Goal: Information Seeking & Learning: Check status

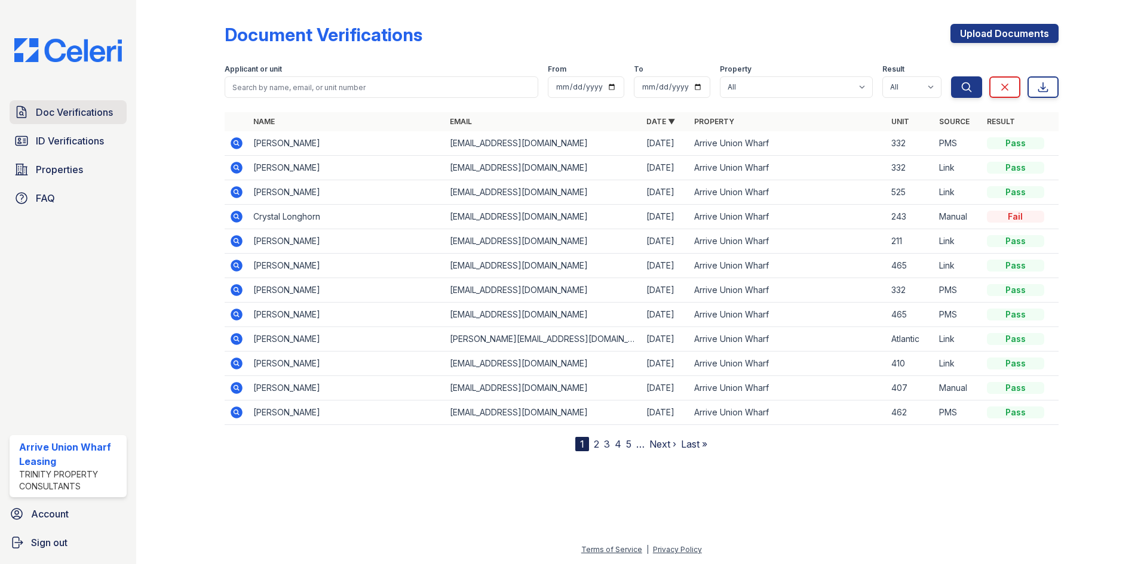
click at [57, 110] on span "Doc Verifications" at bounding box center [74, 112] width 77 height 14
click at [35, 110] on link "Doc Verifications" at bounding box center [68, 112] width 117 height 24
click at [236, 140] on icon at bounding box center [236, 143] width 14 height 14
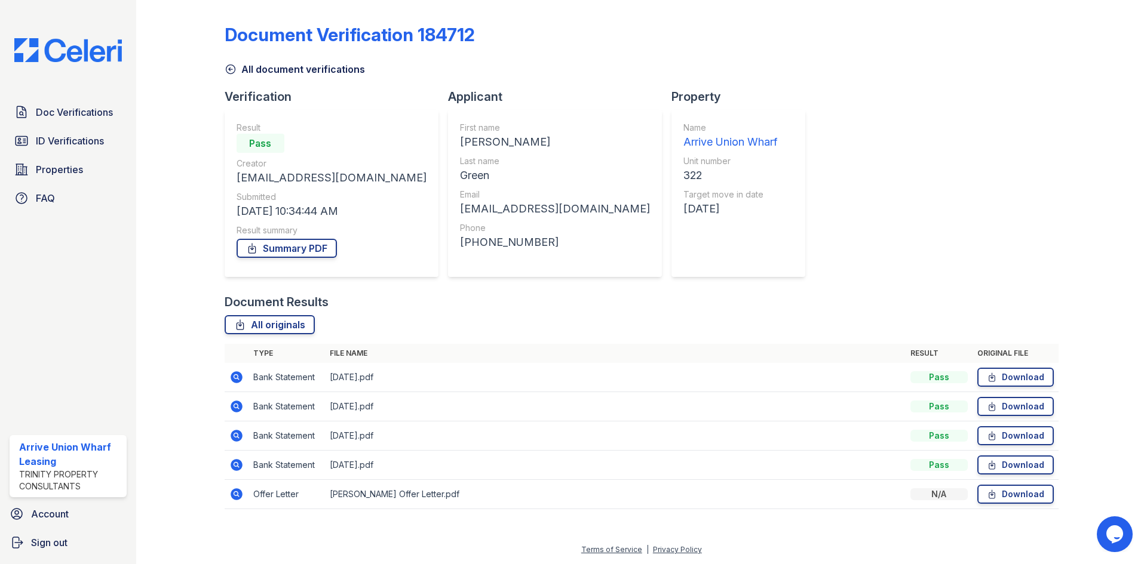
click at [245, 496] on td at bounding box center [237, 494] width 24 height 29
click at [237, 496] on icon at bounding box center [236, 494] width 14 height 14
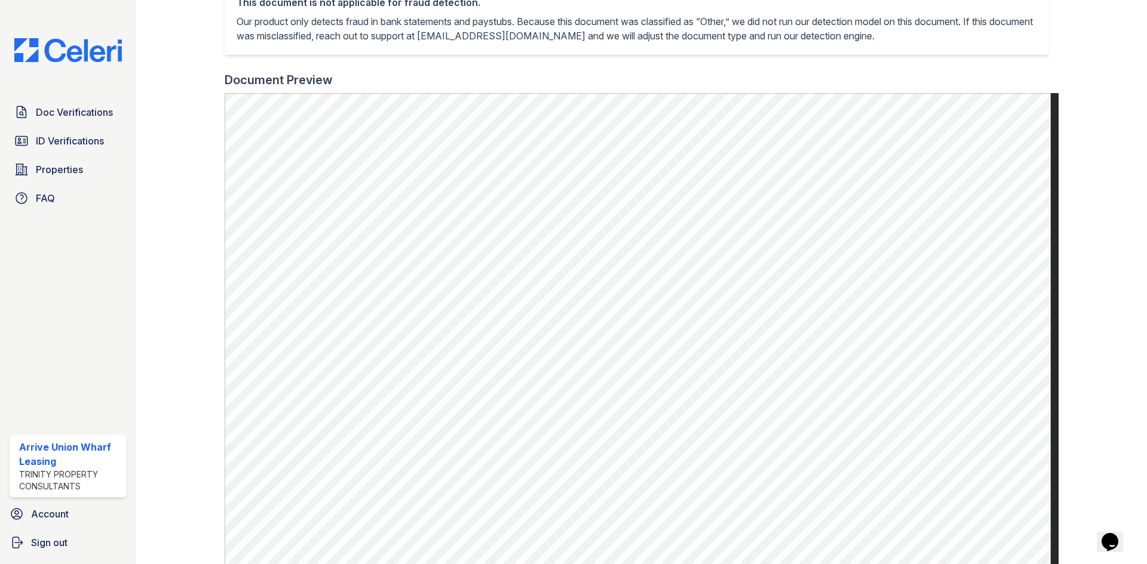
scroll to position [134, 0]
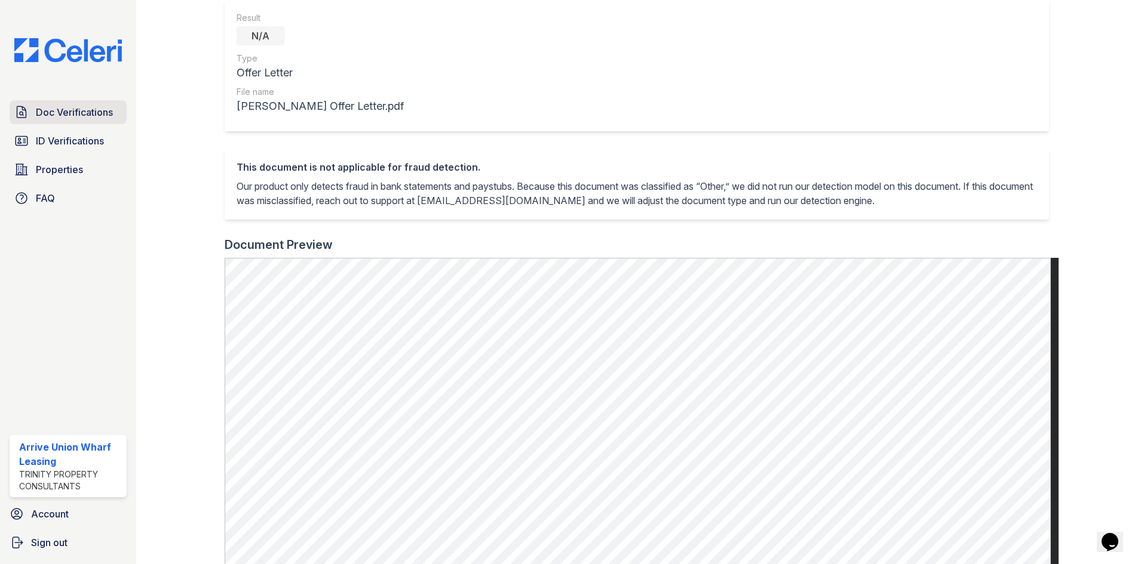
click at [79, 112] on span "Doc Verifications" at bounding box center [74, 112] width 77 height 14
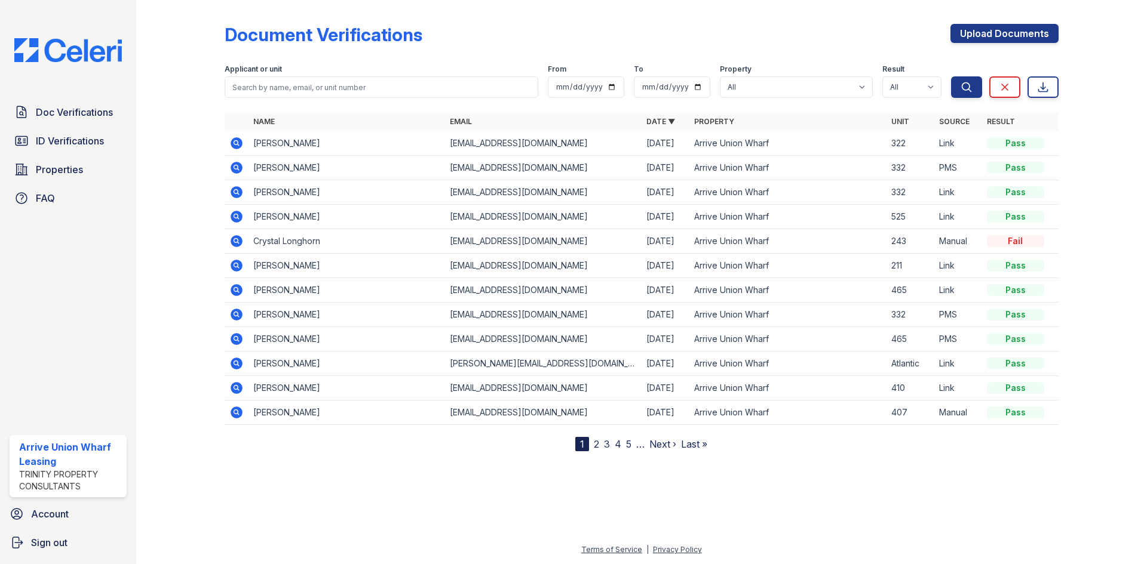
click at [235, 148] on icon at bounding box center [237, 143] width 12 height 12
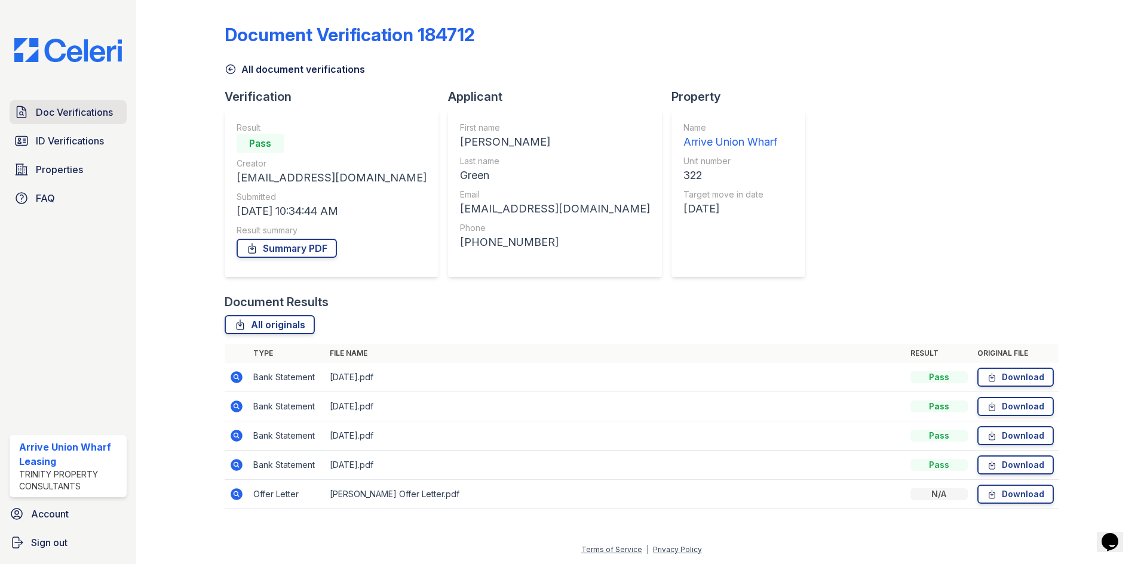
click at [59, 122] on link "Doc Verifications" at bounding box center [68, 112] width 117 height 24
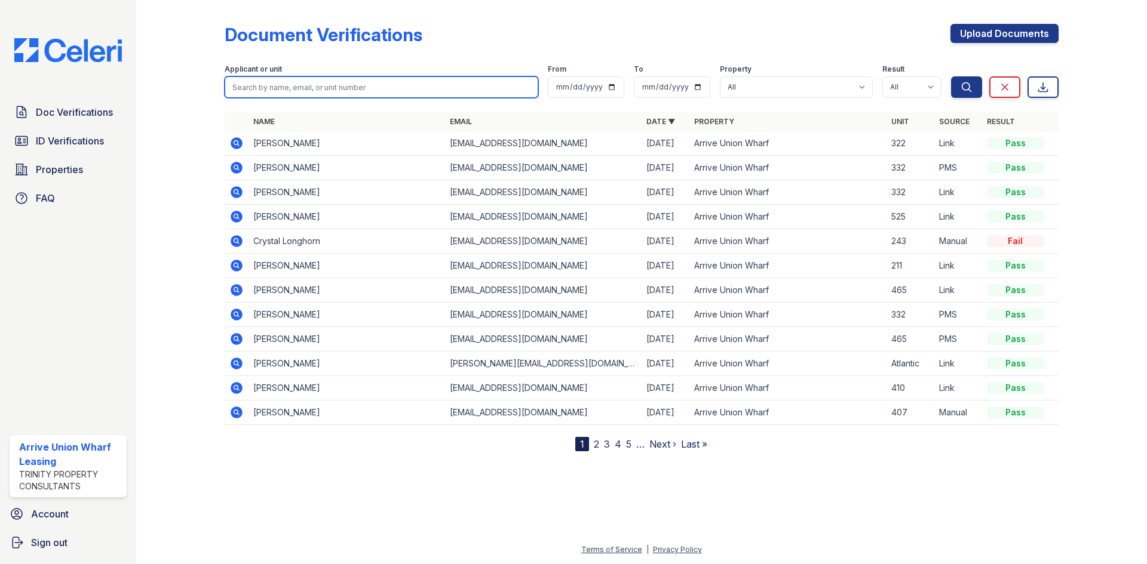
click at [333, 89] on input "search" at bounding box center [382, 87] width 314 height 22
type input "green"
click at [951, 76] on button "Search" at bounding box center [966, 87] width 31 height 22
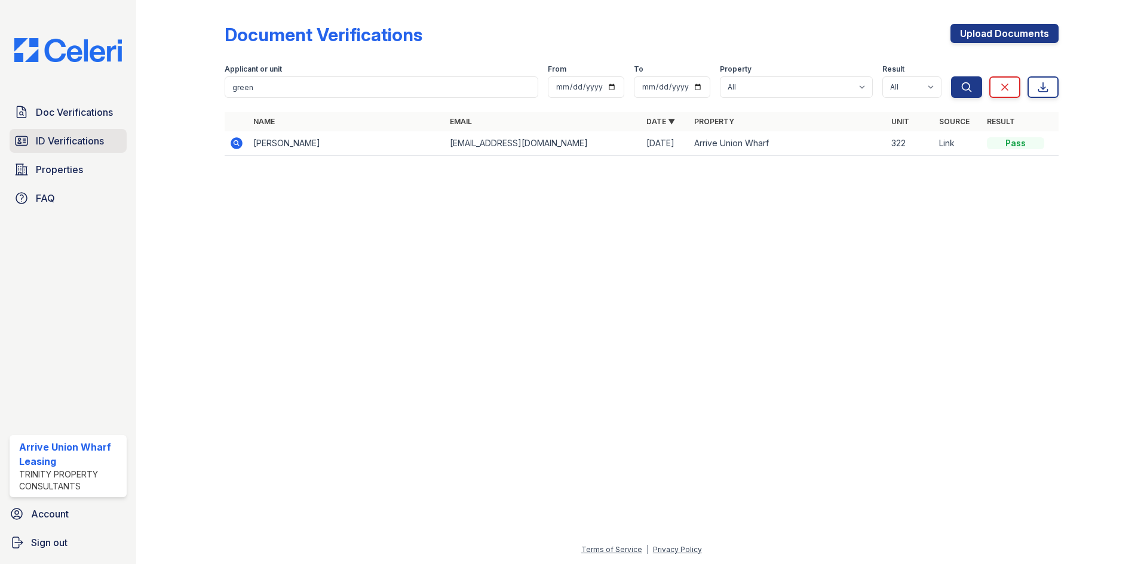
click at [74, 142] on span "ID Verifications" at bounding box center [70, 141] width 68 height 14
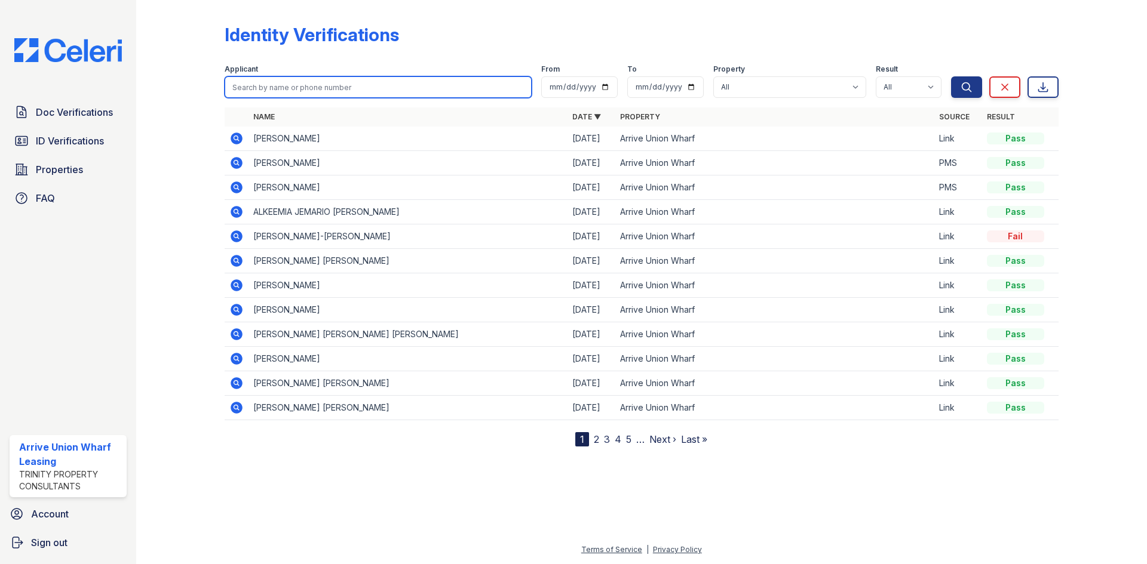
click at [268, 88] on input "search" at bounding box center [378, 87] width 307 height 22
type input "green"
click at [951, 76] on button "Search" at bounding box center [966, 87] width 31 height 22
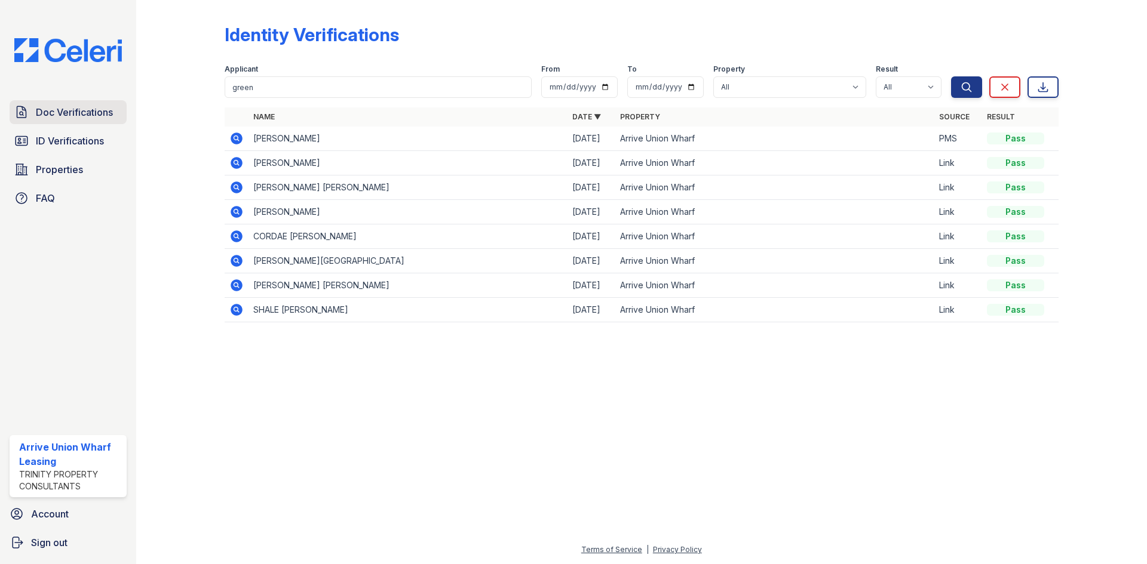
click at [60, 118] on span "Doc Verifications" at bounding box center [74, 112] width 77 height 14
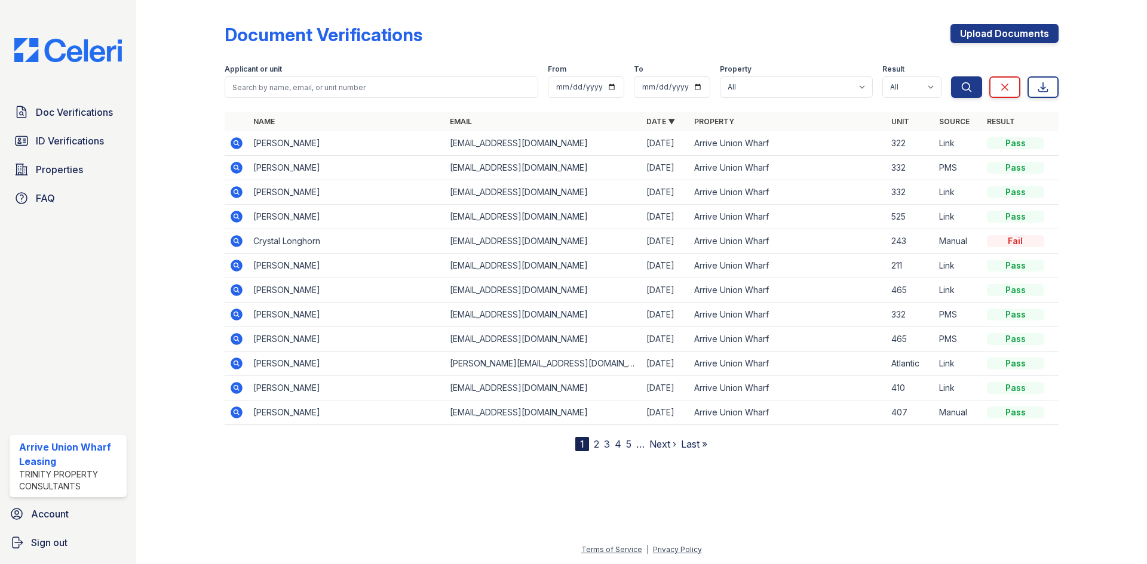
click at [233, 143] on icon at bounding box center [237, 143] width 12 height 12
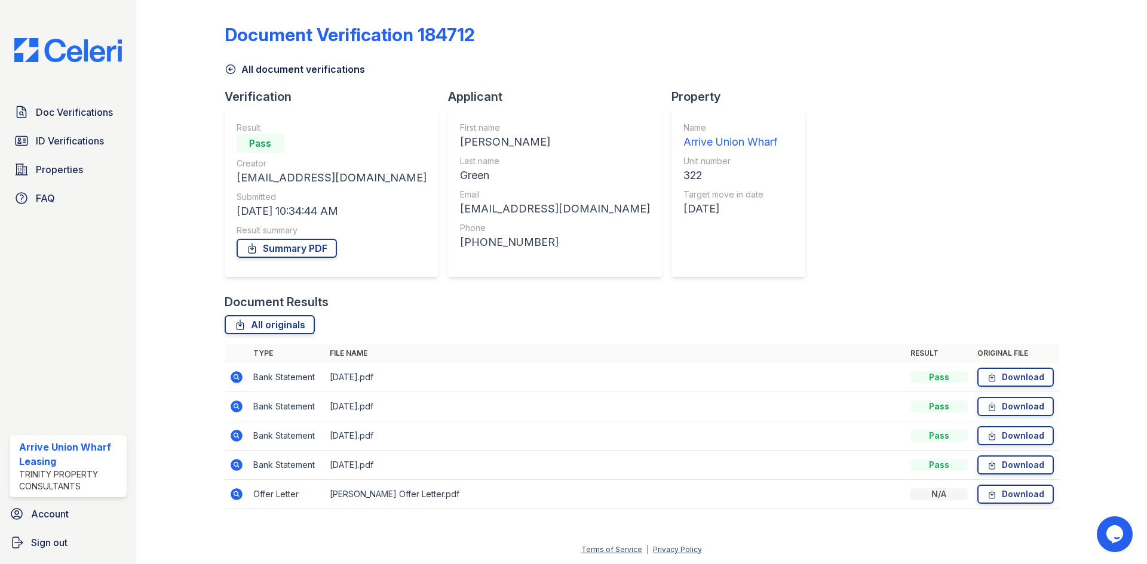
click at [235, 494] on icon at bounding box center [235, 493] width 3 height 3
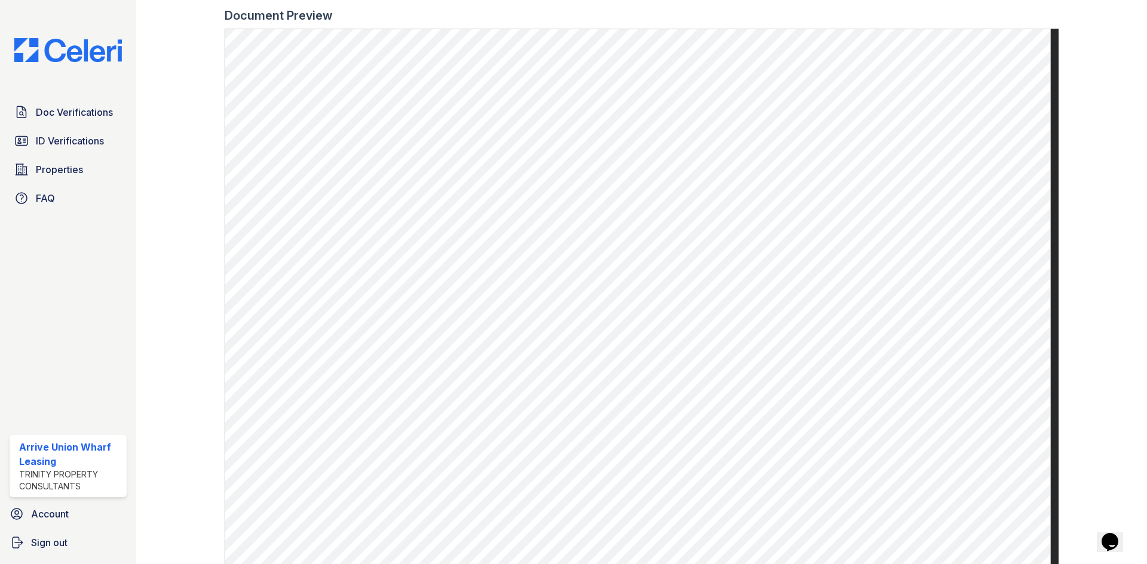
scroll to position [432, 0]
